Goal: Task Accomplishment & Management: Complete application form

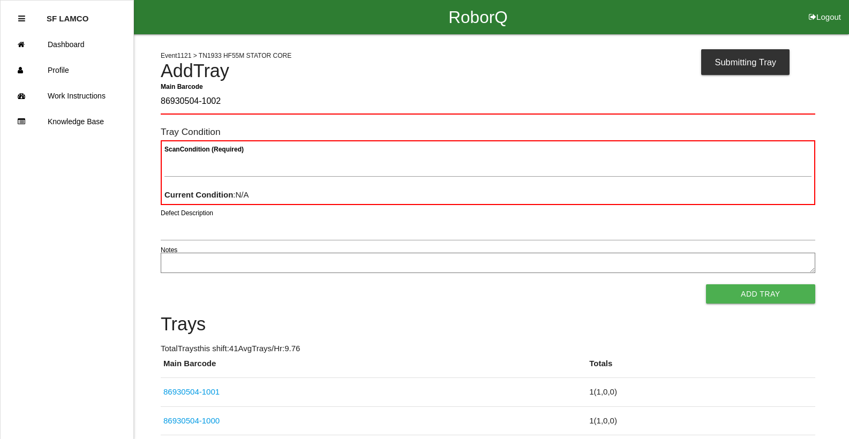
type Barcode "86930504-1002"
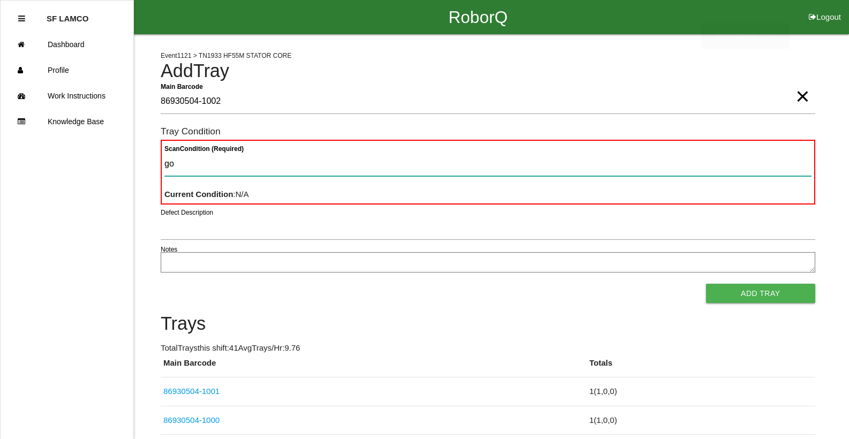
type Condition "goo"
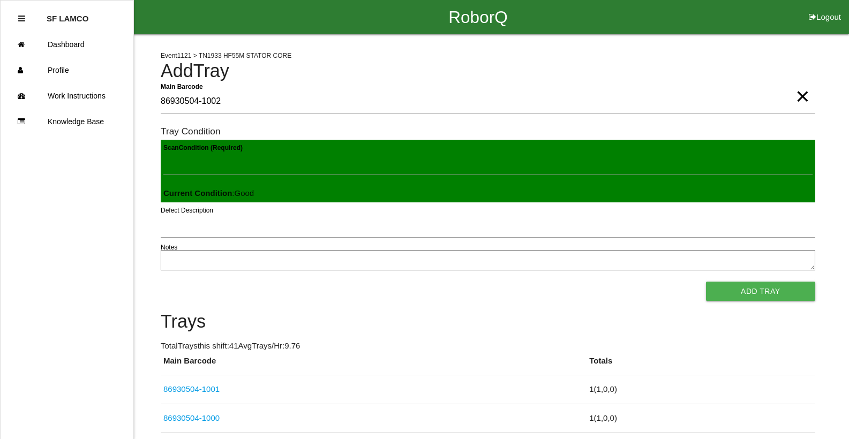
click at [706, 282] on button "Add Tray" at bounding box center [760, 291] width 109 height 19
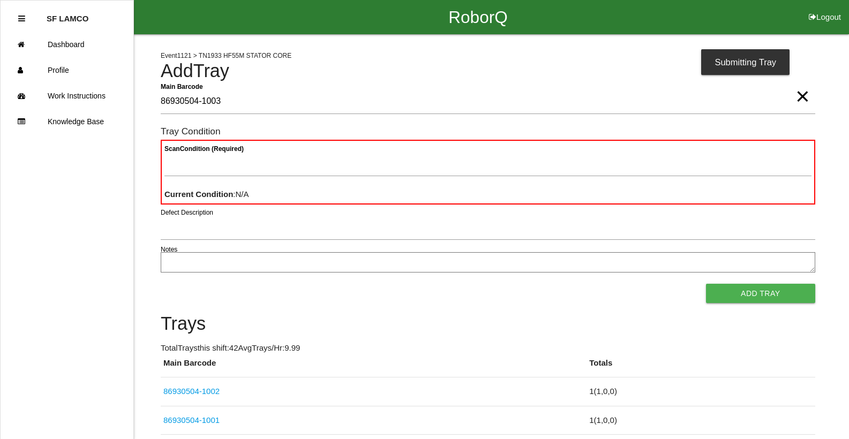
type Barcode "86930504-1003"
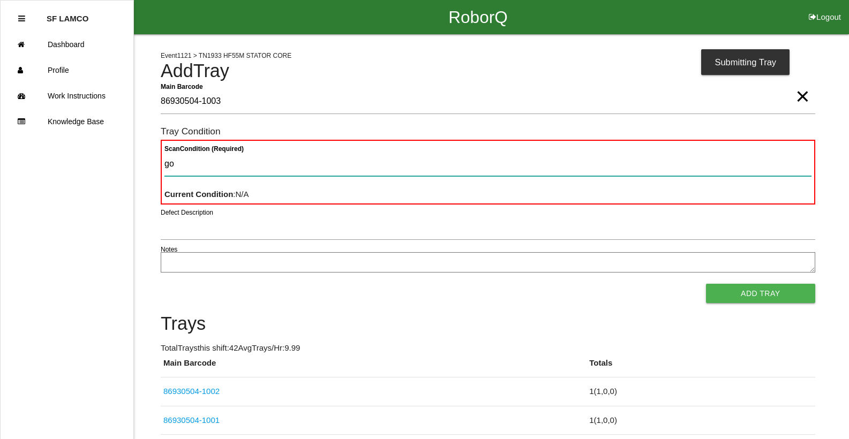
type Condition "goo"
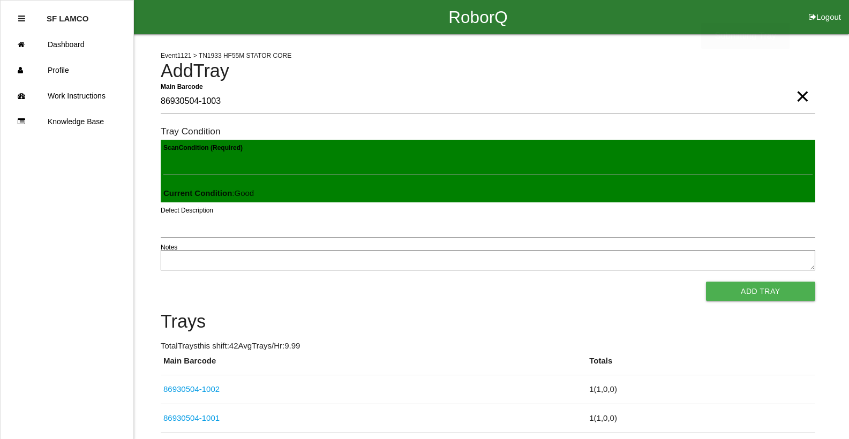
click at [706, 282] on button "Add Tray" at bounding box center [760, 291] width 109 height 19
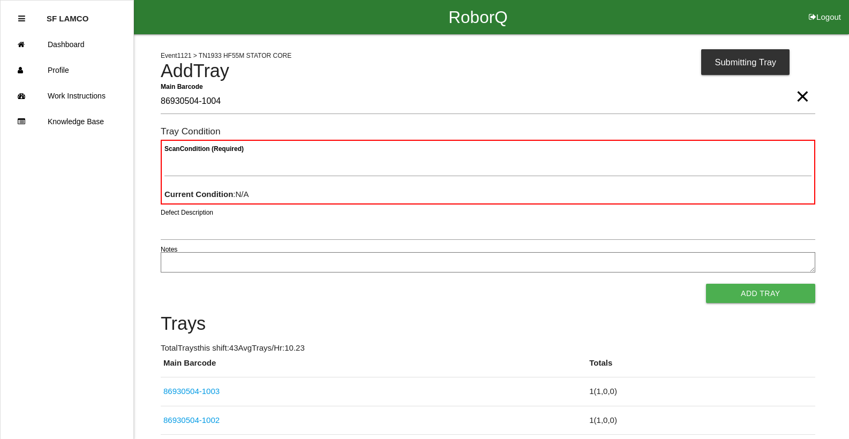
type Barcode "86930504-1004"
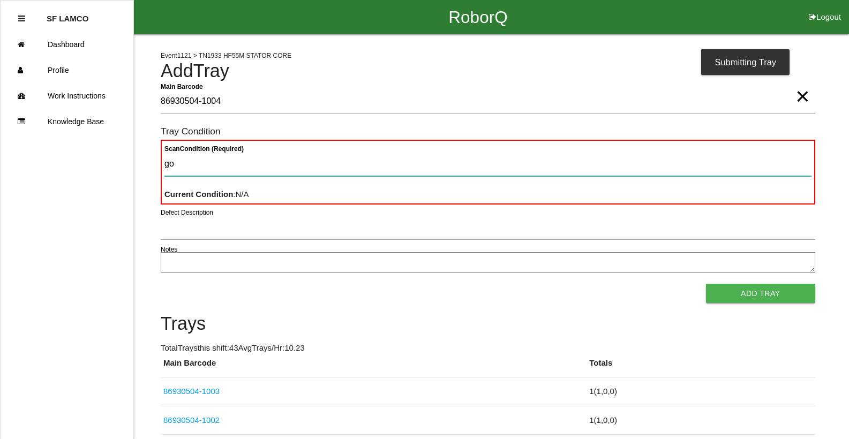
type Condition "goo"
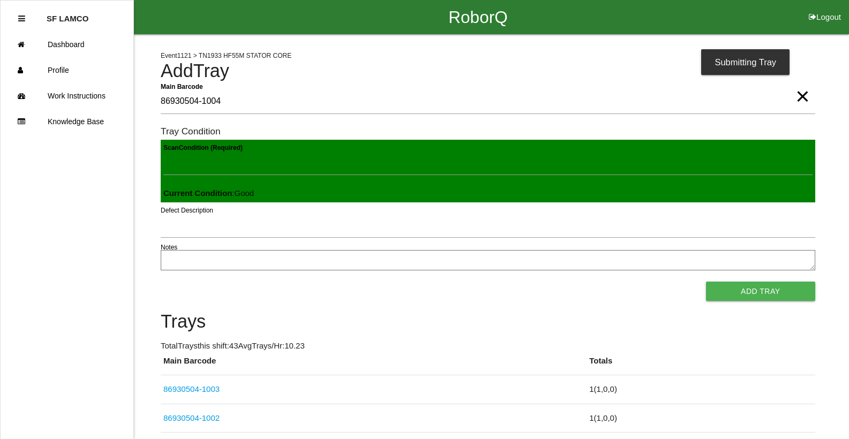
click button "Add Tray" at bounding box center [760, 291] width 109 height 19
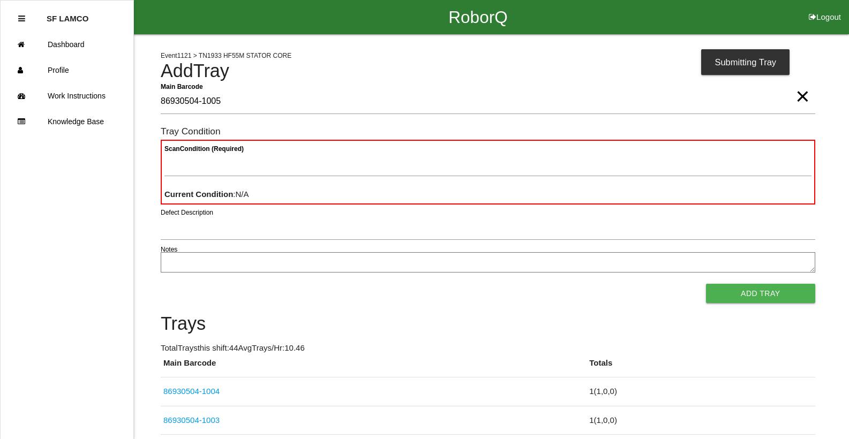
type Barcode "86930504-1005"
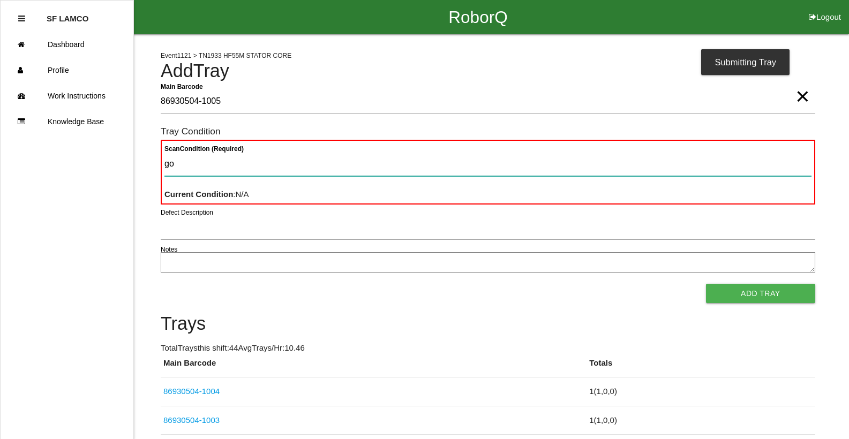
type Condition "goo"
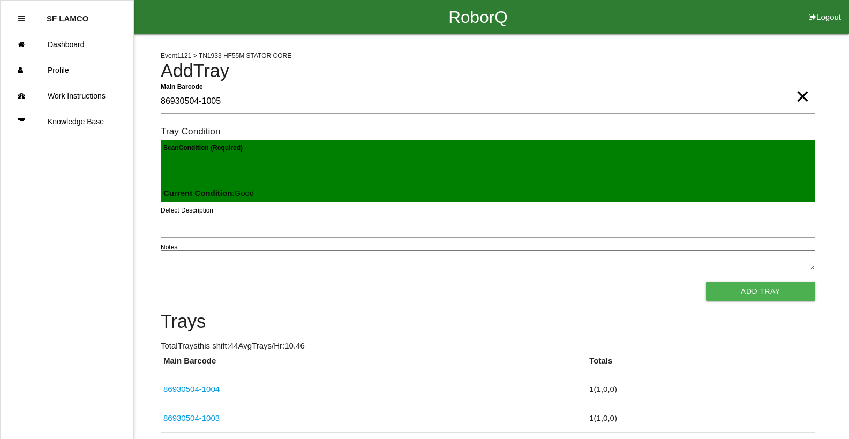
click at [706, 282] on button "Add Tray" at bounding box center [760, 291] width 109 height 19
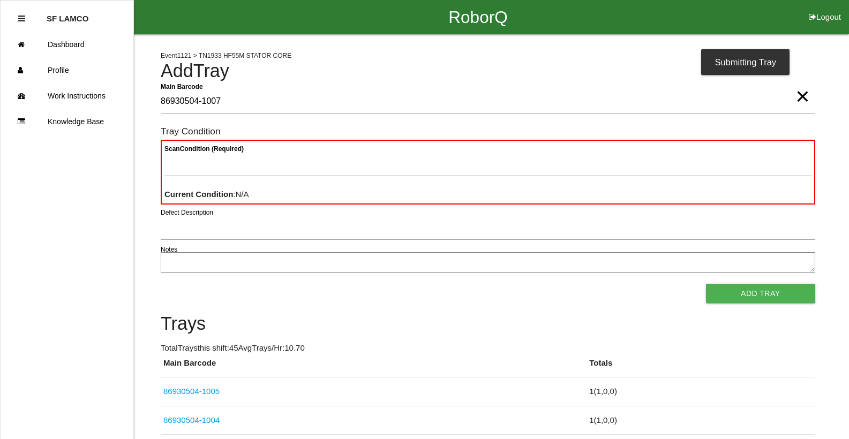
type Barcode "86930504-1007"
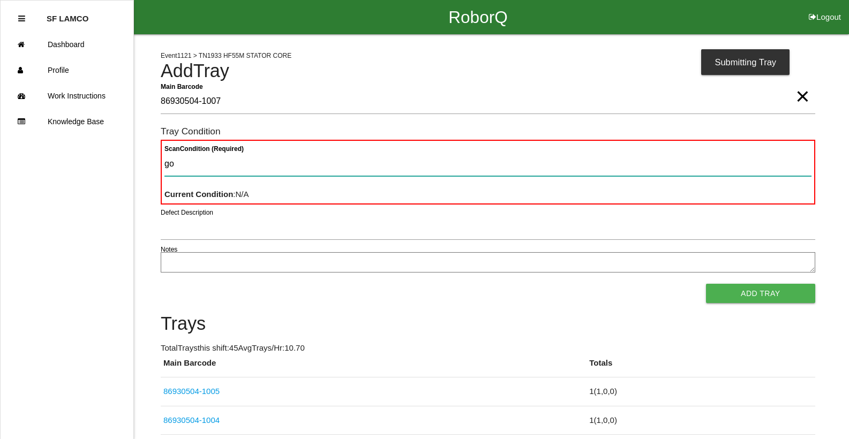
type Condition "goo"
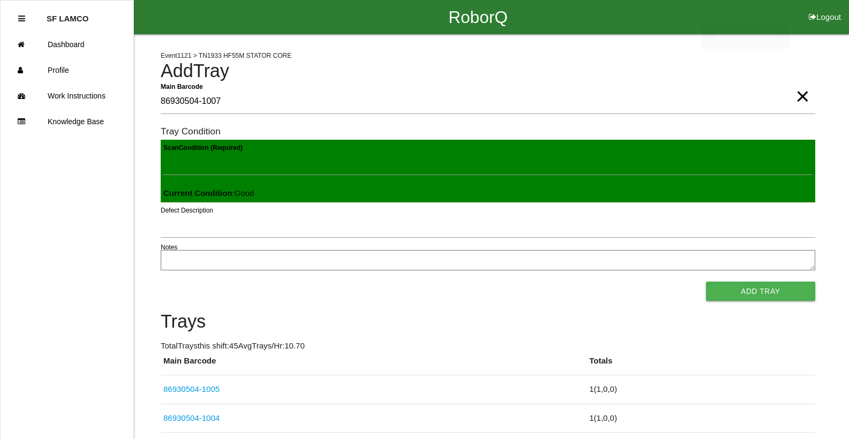
click at [706, 282] on button "Add Tray" at bounding box center [760, 291] width 109 height 19
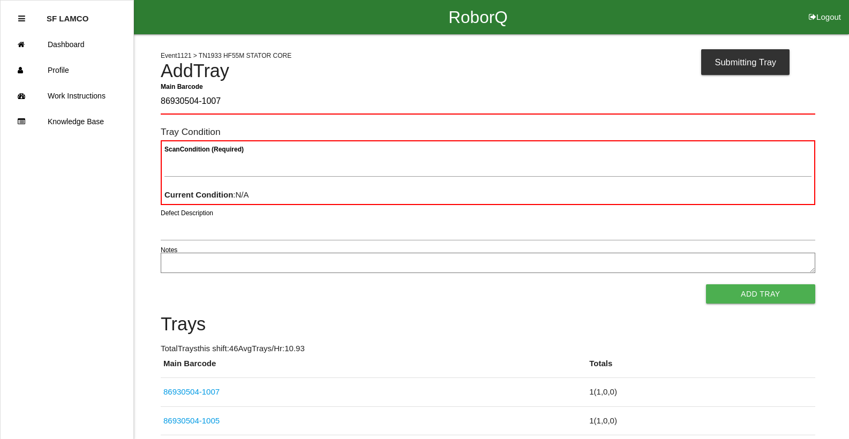
type Barcode "86930504-1007"
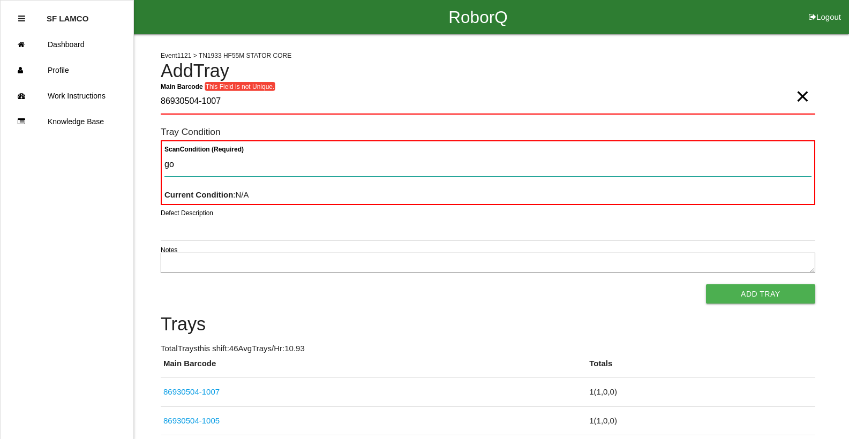
type Condition "goo"
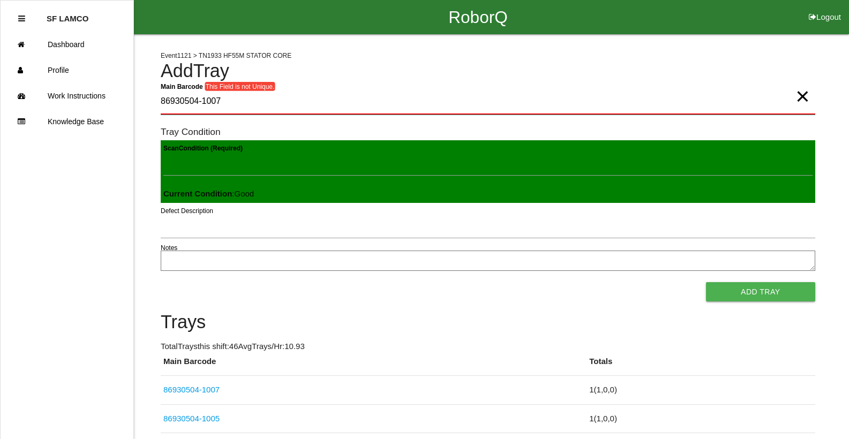
click at [227, 102] on Barcode "86930504-1007" at bounding box center [488, 102] width 655 height 25
click at [228, 102] on Barcode "86930504-1007" at bounding box center [488, 102] width 655 height 25
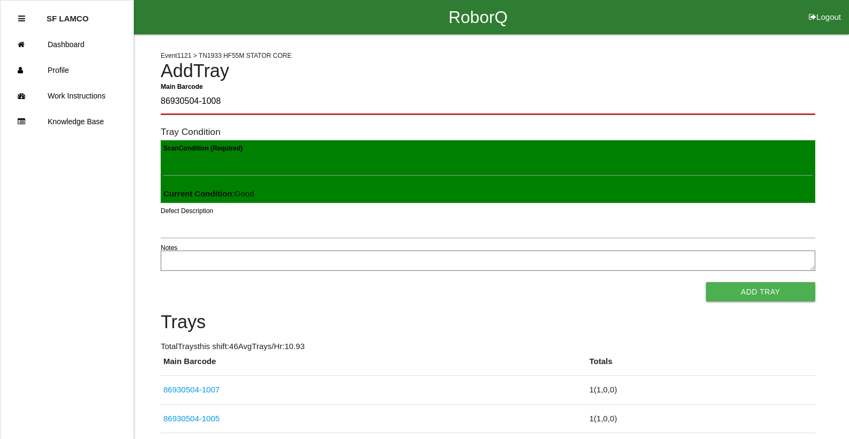
type Barcode "86930504-1008"
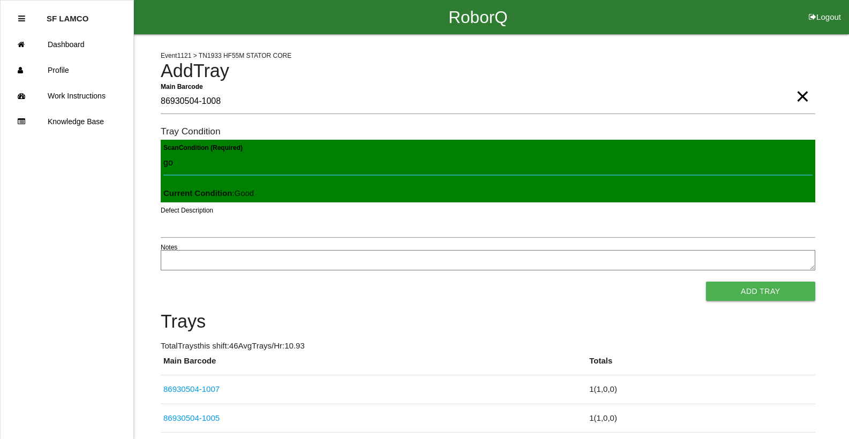
type Condition "goo"
click at [706, 282] on button "Add Tray" at bounding box center [760, 291] width 109 height 19
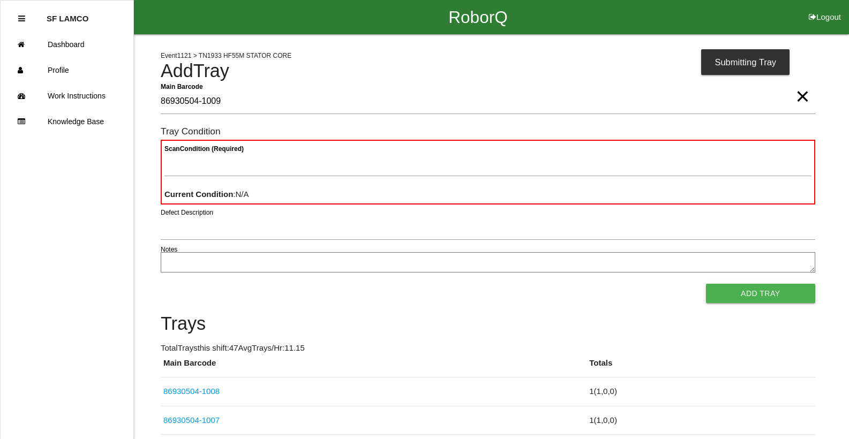
type Barcode "86930504-1009"
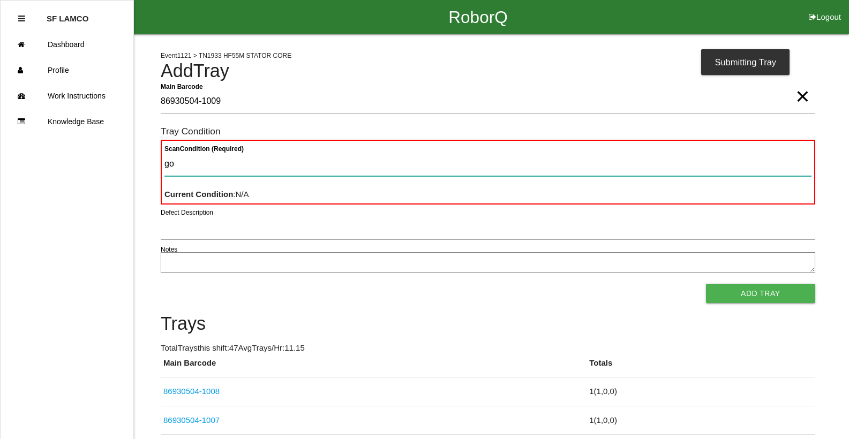
type Condition "goo"
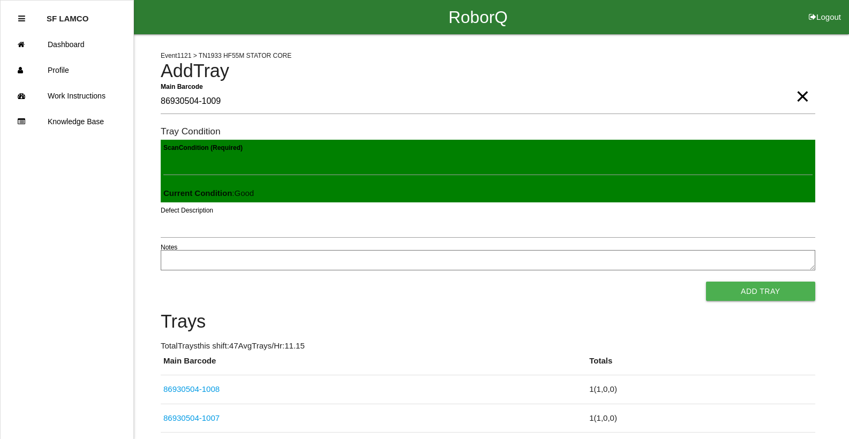
click at [706, 282] on button "Add Tray" at bounding box center [760, 291] width 109 height 19
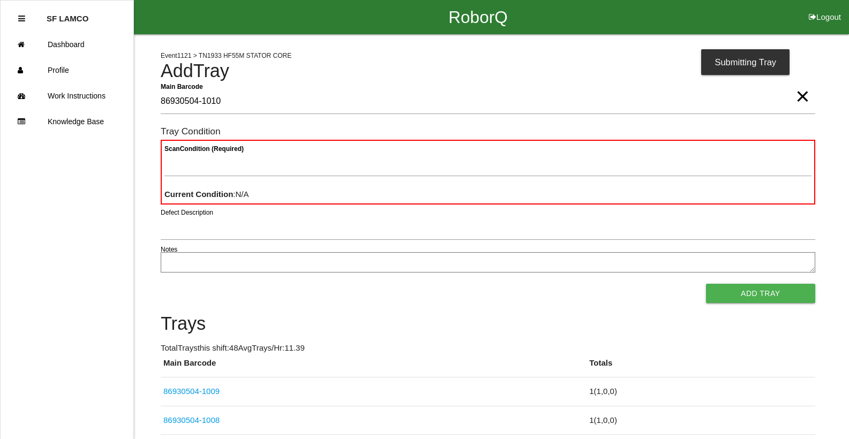
type Barcode "86930504-1010"
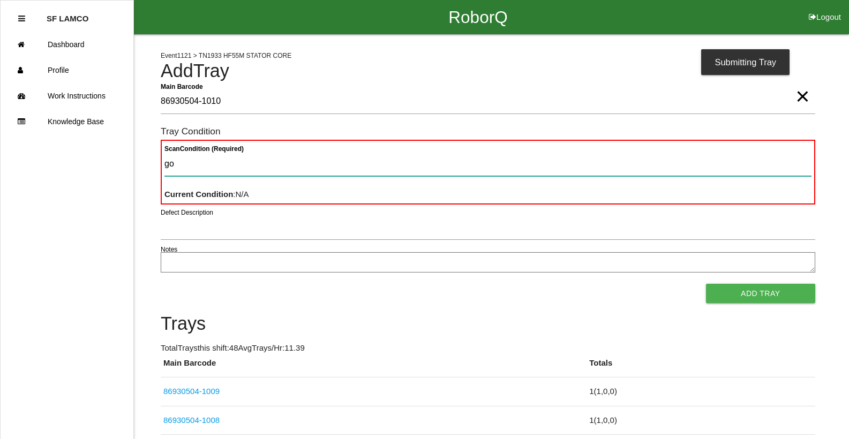
type Condition "goo"
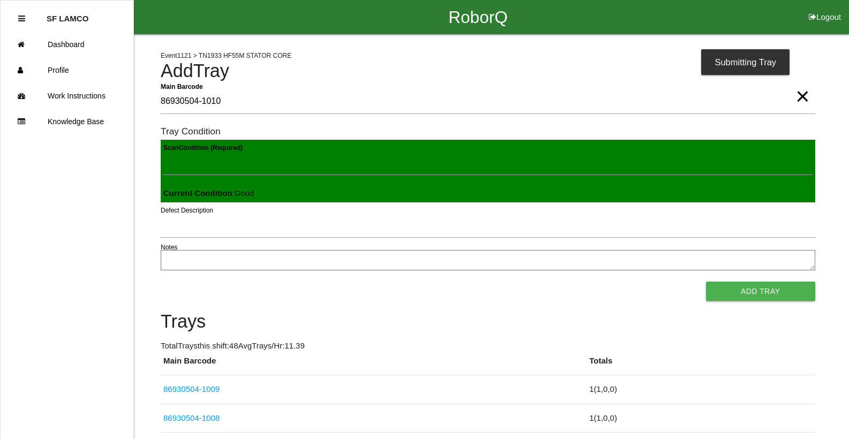
click at [706, 282] on button "Add Tray" at bounding box center [760, 291] width 109 height 19
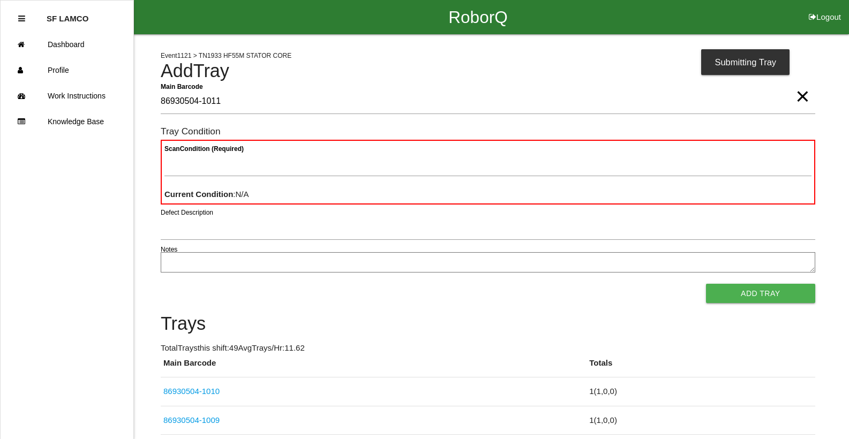
type Barcode "86930504-1011"
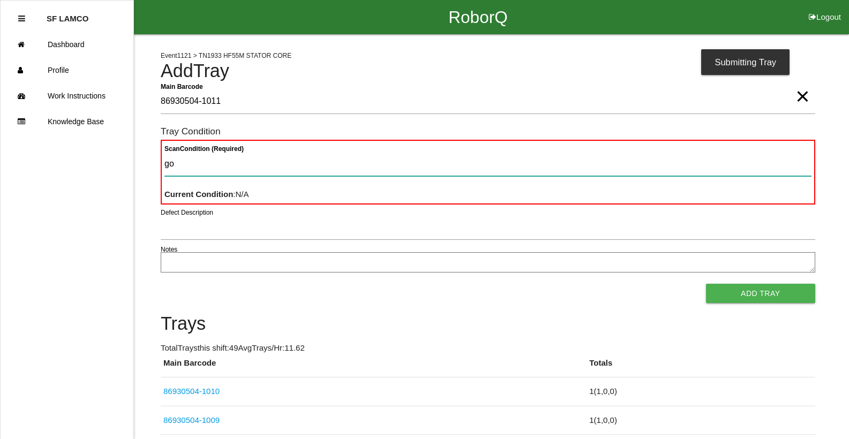
type Condition "goo"
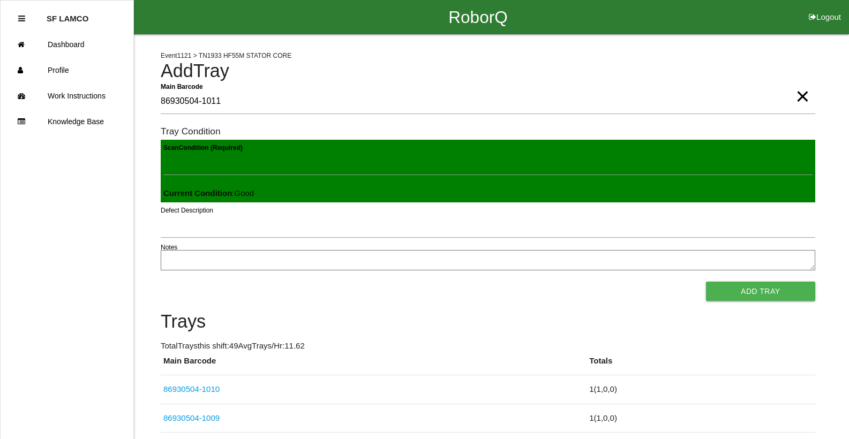
click at [706, 282] on button "Add Tray" at bounding box center [760, 291] width 109 height 19
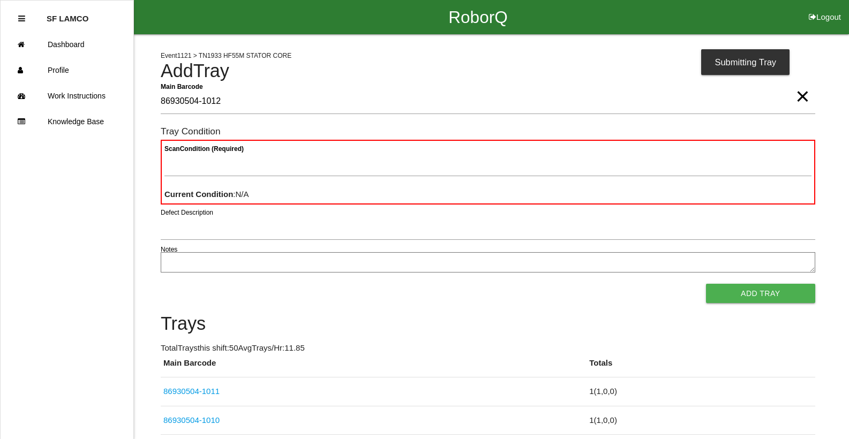
type Barcode "86930504-1012"
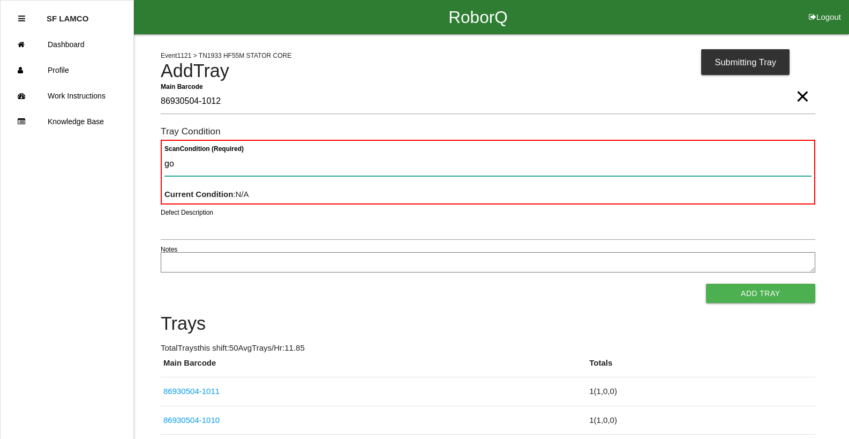
type Condition "goo"
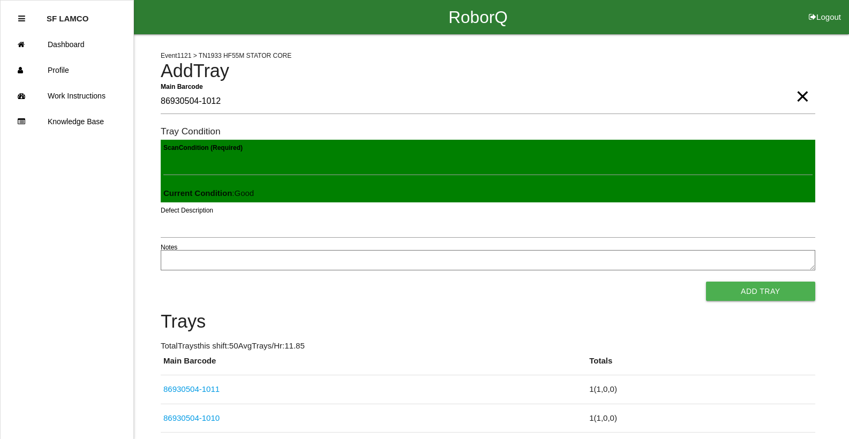
click at [706, 282] on button "Add Tray" at bounding box center [760, 291] width 109 height 19
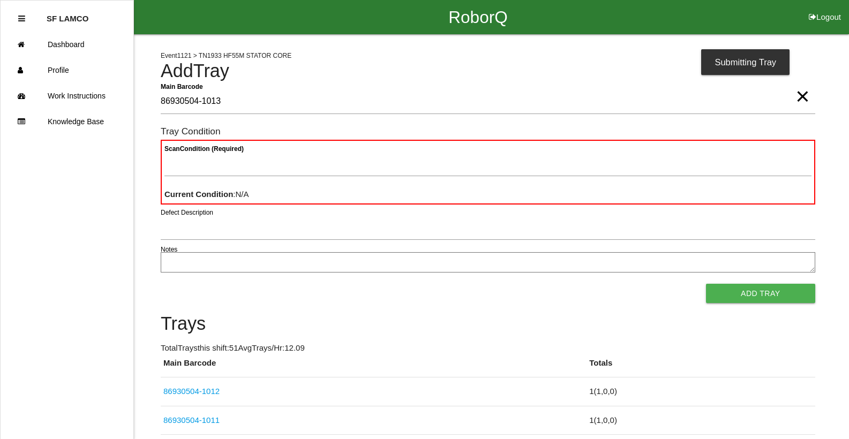
type Barcode "86930504-1013"
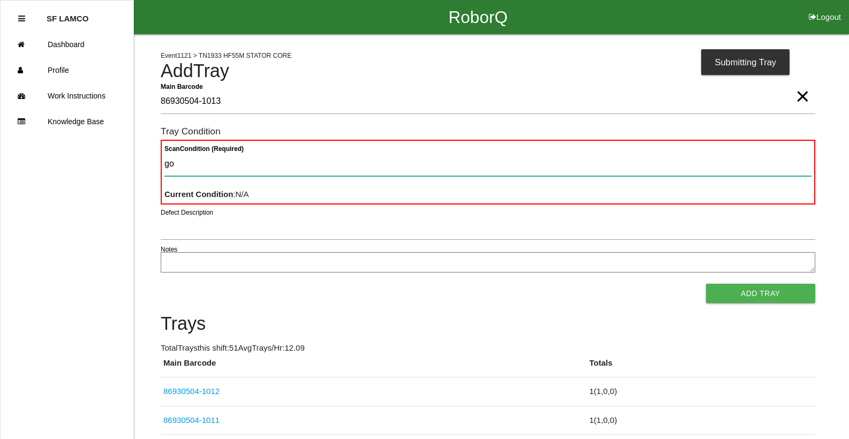
type Condition "goo"
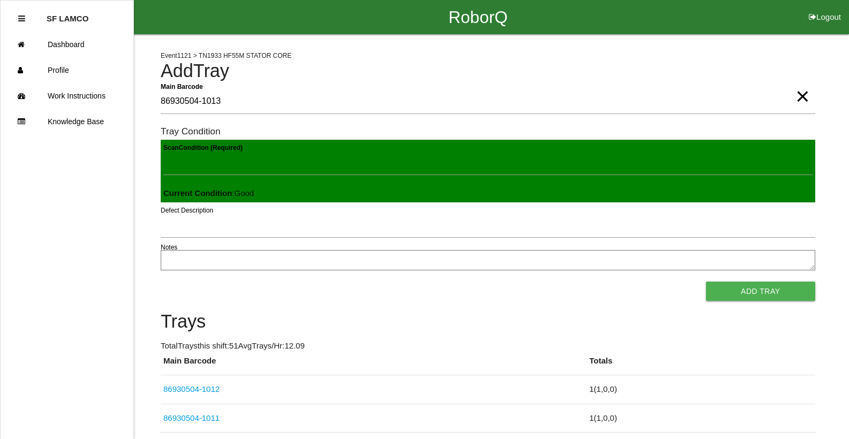
click at [706, 282] on button "Add Tray" at bounding box center [760, 291] width 109 height 19
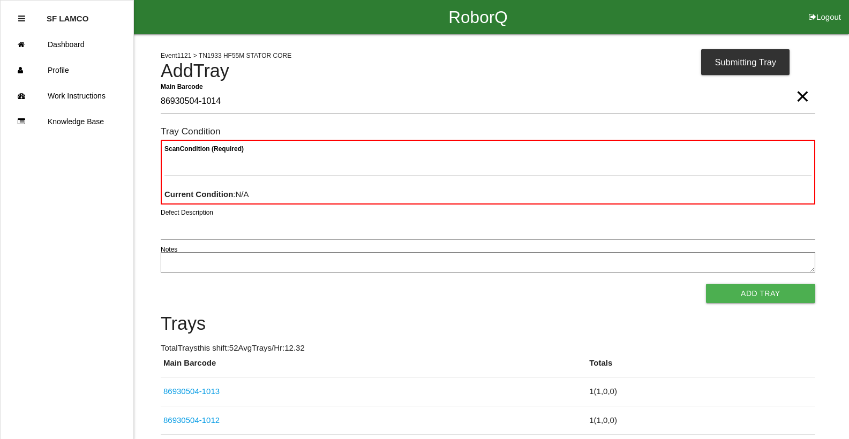
type Barcode "86930504-1014"
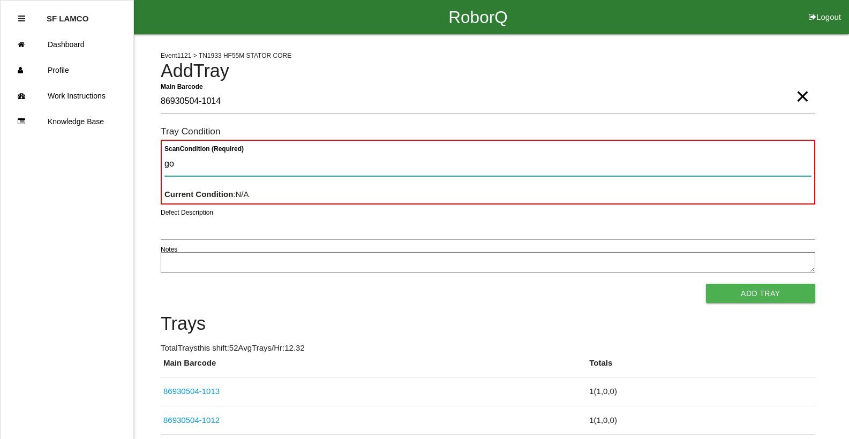
type Condition "goo"
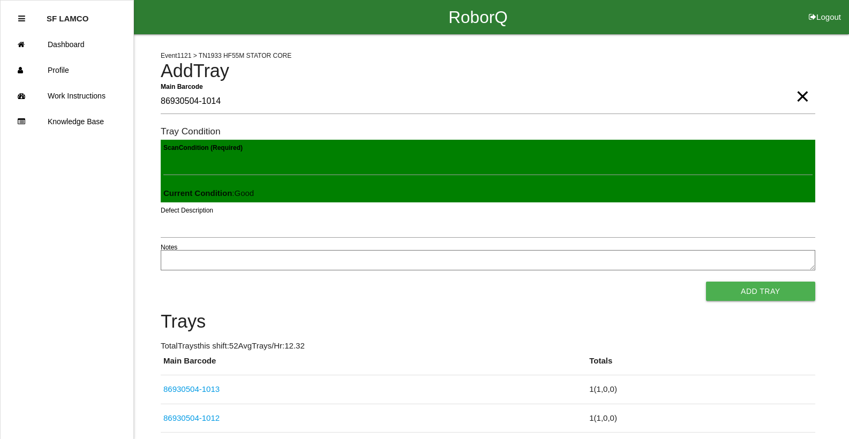
click at [706, 282] on button "Add Tray" at bounding box center [760, 291] width 109 height 19
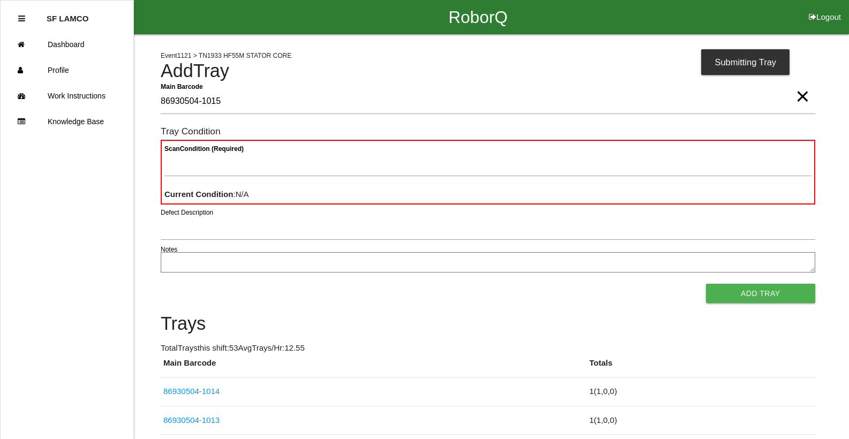
type Barcode "86930504-1015"
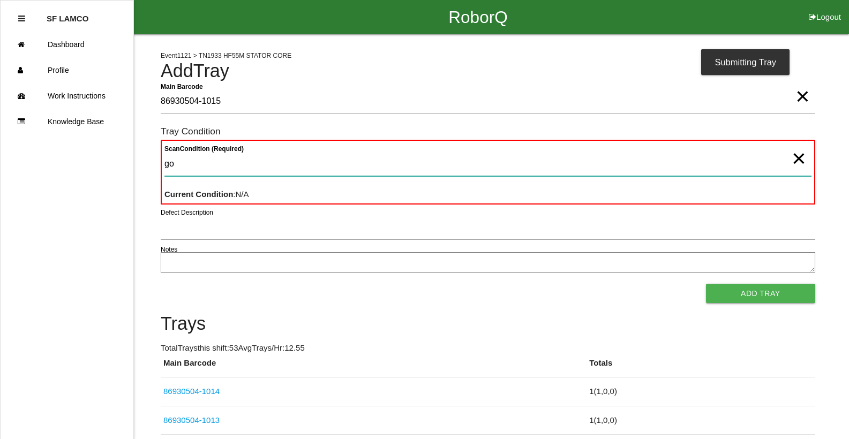
type Condition "goo"
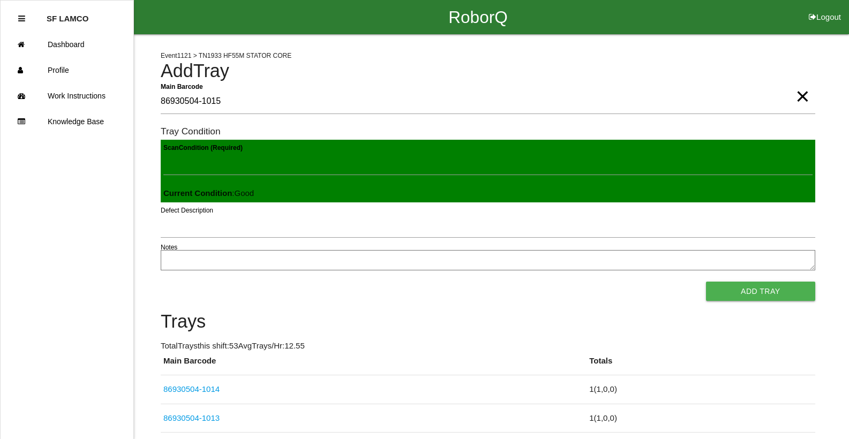
click at [706, 282] on button "Add Tray" at bounding box center [760, 291] width 109 height 19
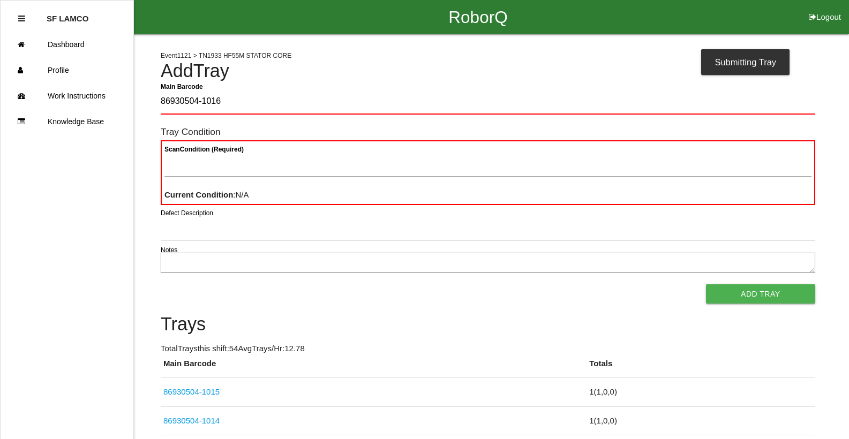
type Barcode "86930504-1016"
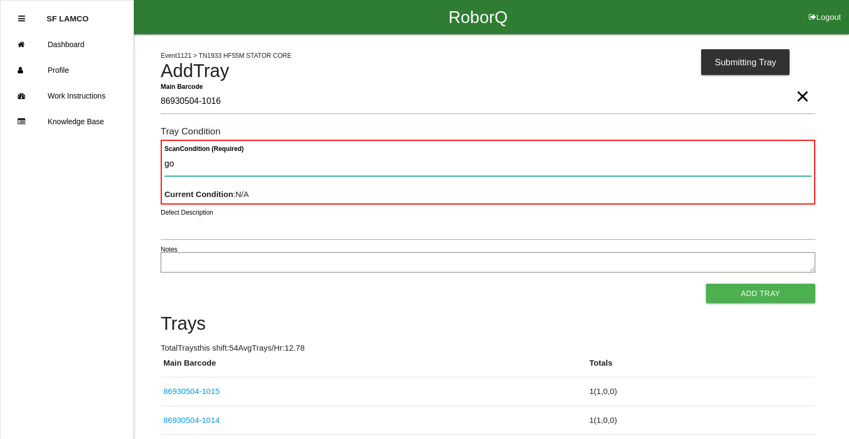
type Condition "goo"
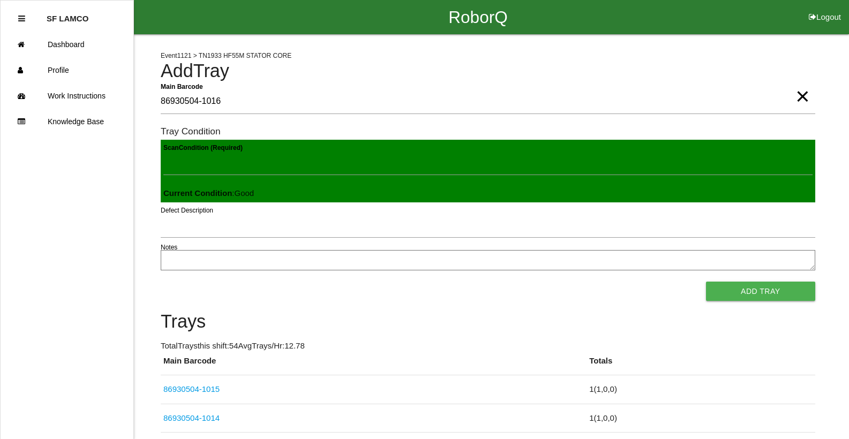
click at [706, 282] on button "Add Tray" at bounding box center [760, 291] width 109 height 19
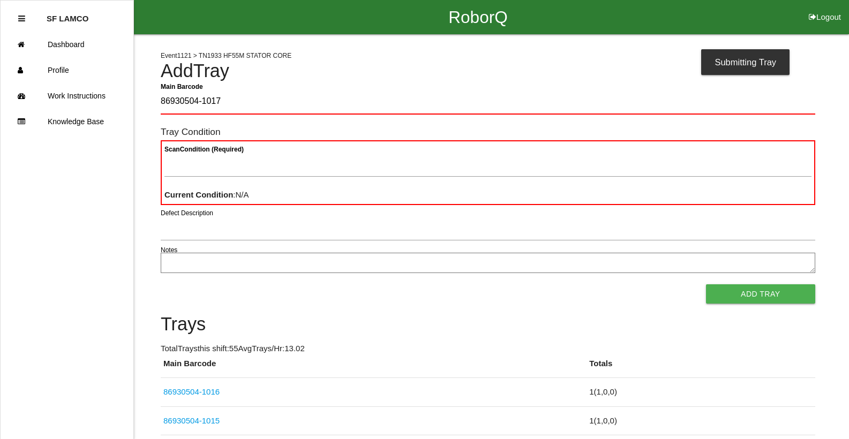
type Barcode "86930504-1017"
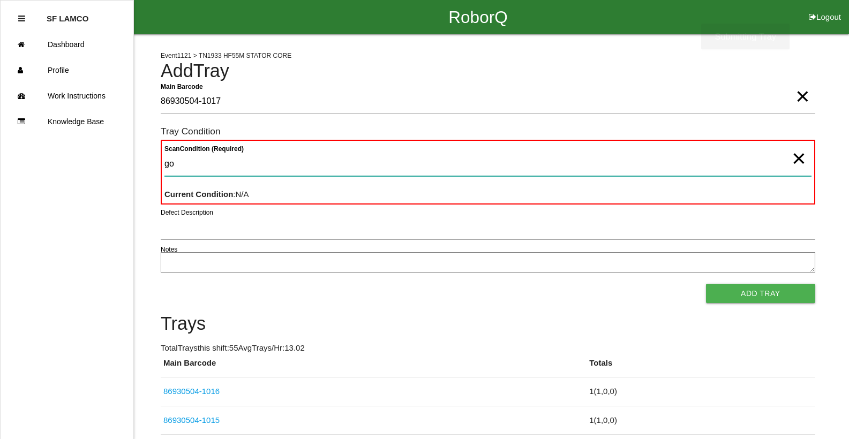
type Condition "goo"
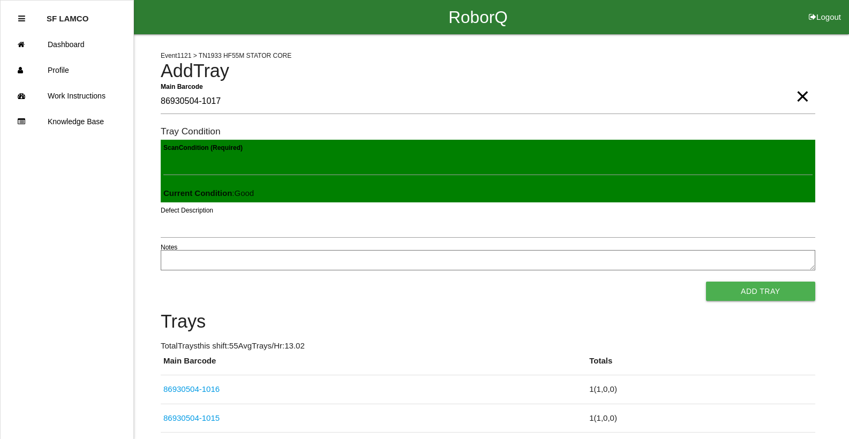
click at [706, 282] on button "Add Tray" at bounding box center [760, 291] width 109 height 19
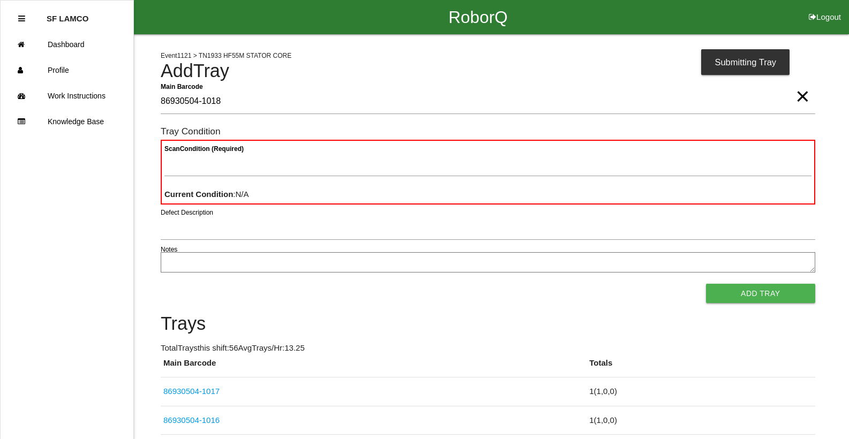
type Barcode "86930504-1018"
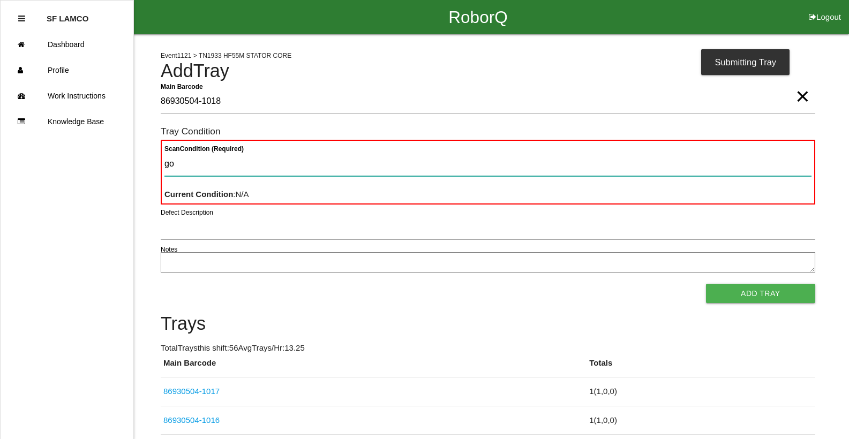
type Condition "goo"
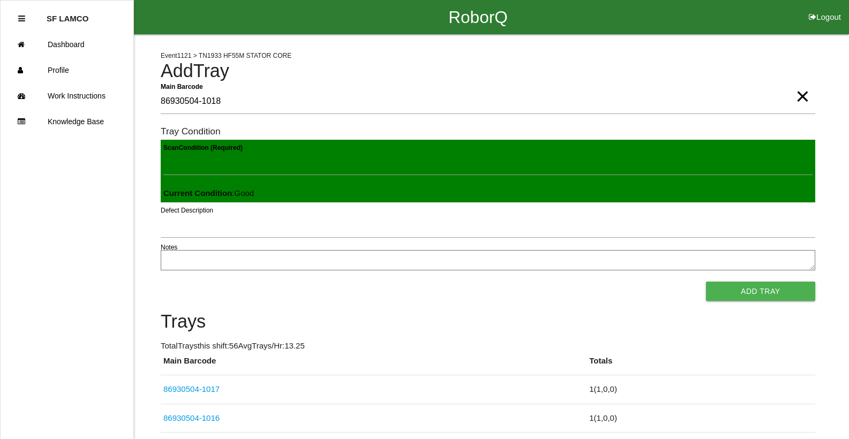
click at [706, 282] on button "Add Tray" at bounding box center [760, 291] width 109 height 19
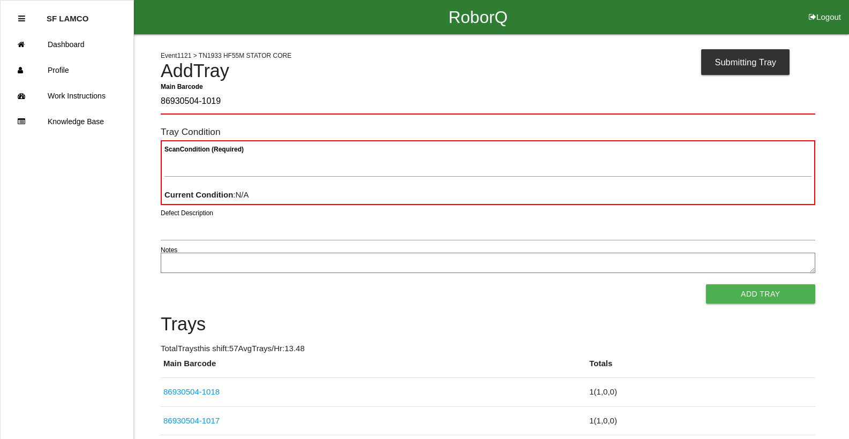
type Barcode "86930504-1019"
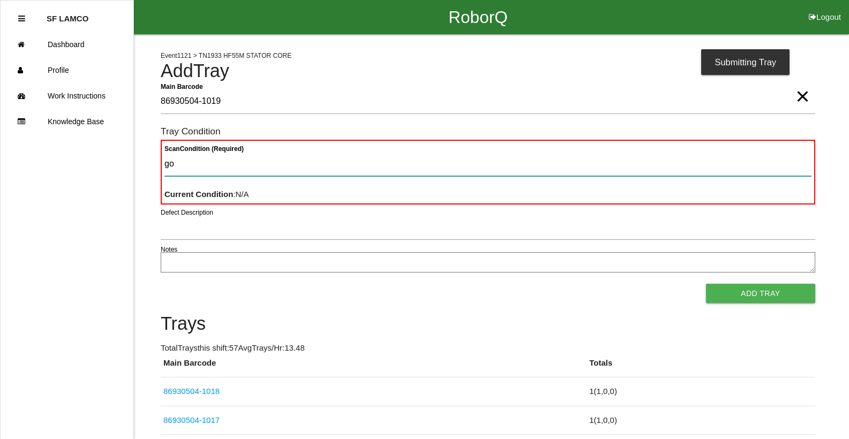
type Condition "goo"
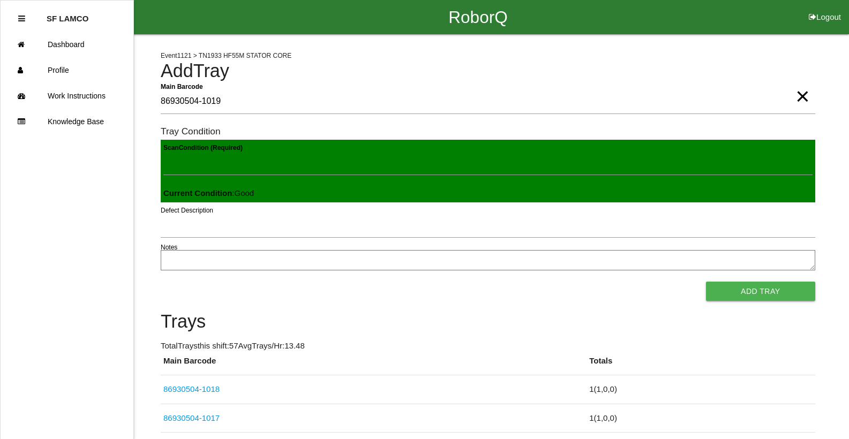
click at [706, 282] on button "Add Tray" at bounding box center [760, 291] width 109 height 19
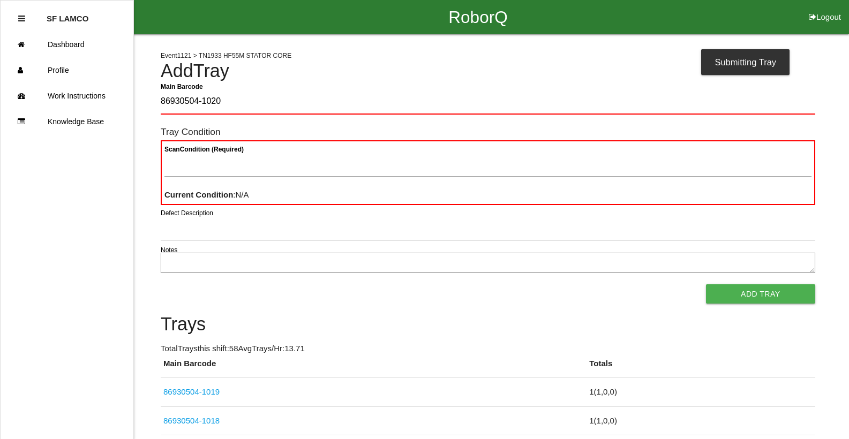
type Barcode "86930504-1020"
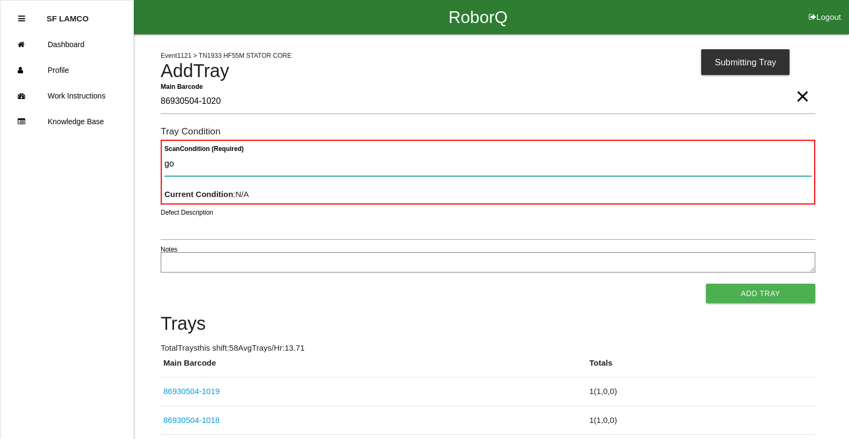
type Condition "goo"
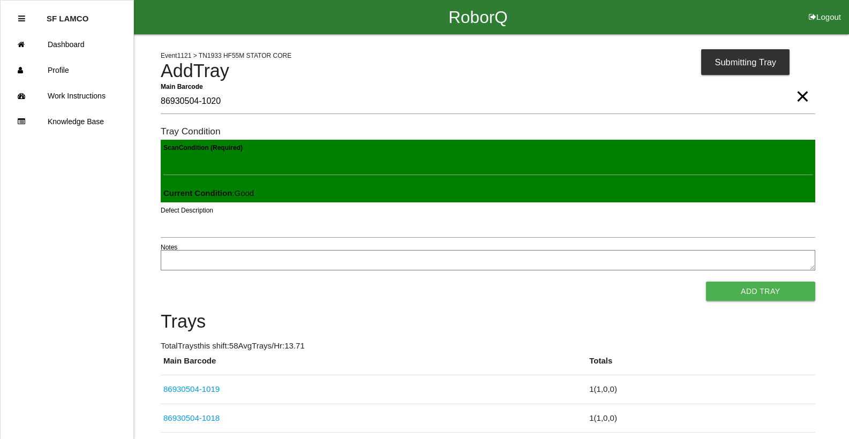
click at [706, 282] on button "Add Tray" at bounding box center [760, 291] width 109 height 19
